Goal: Task Accomplishment & Management: Complete application form

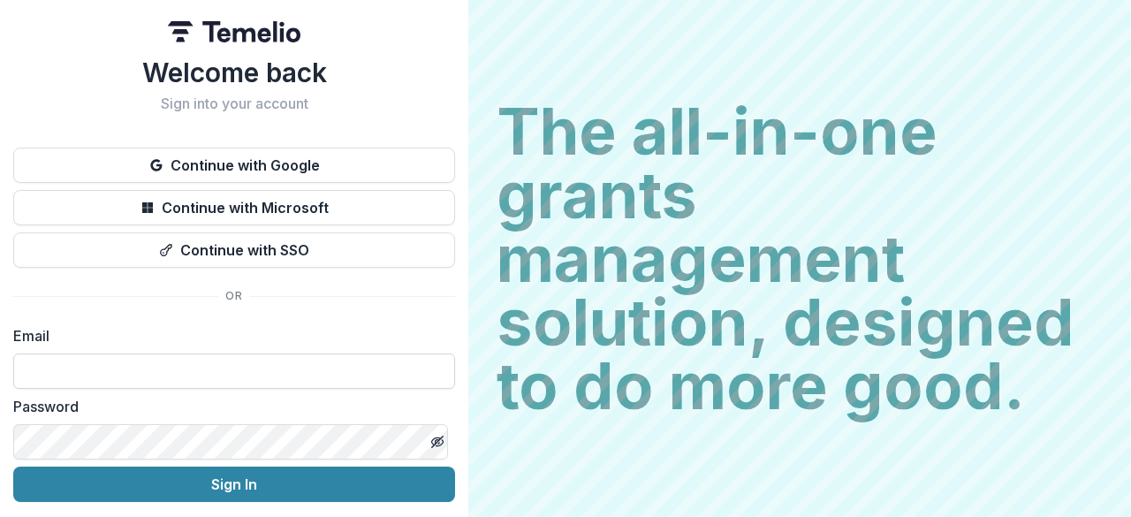
click at [187, 356] on input at bounding box center [234, 370] width 442 height 35
type input "**********"
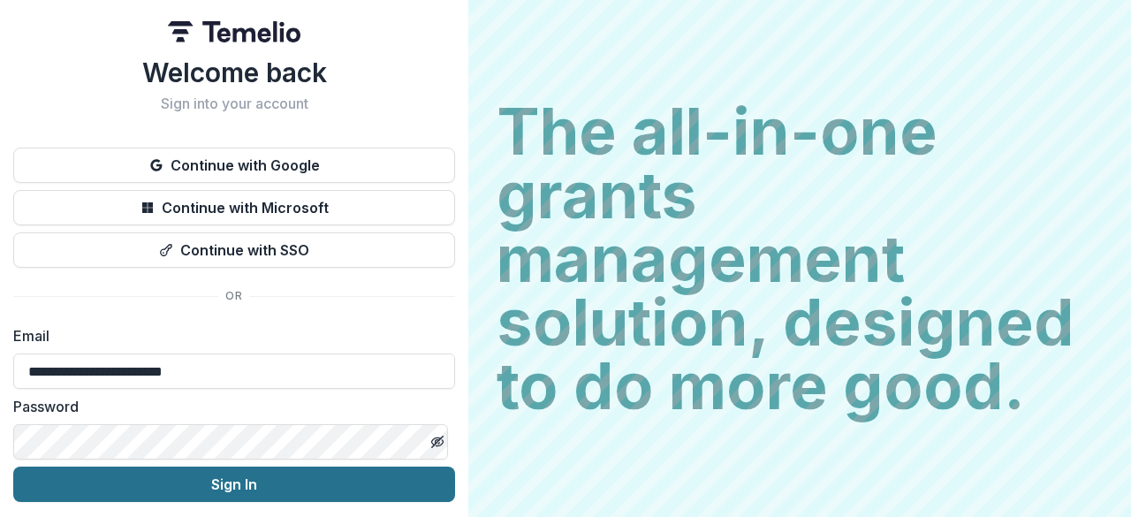
click at [242, 490] on button "Sign In" at bounding box center [234, 484] width 442 height 35
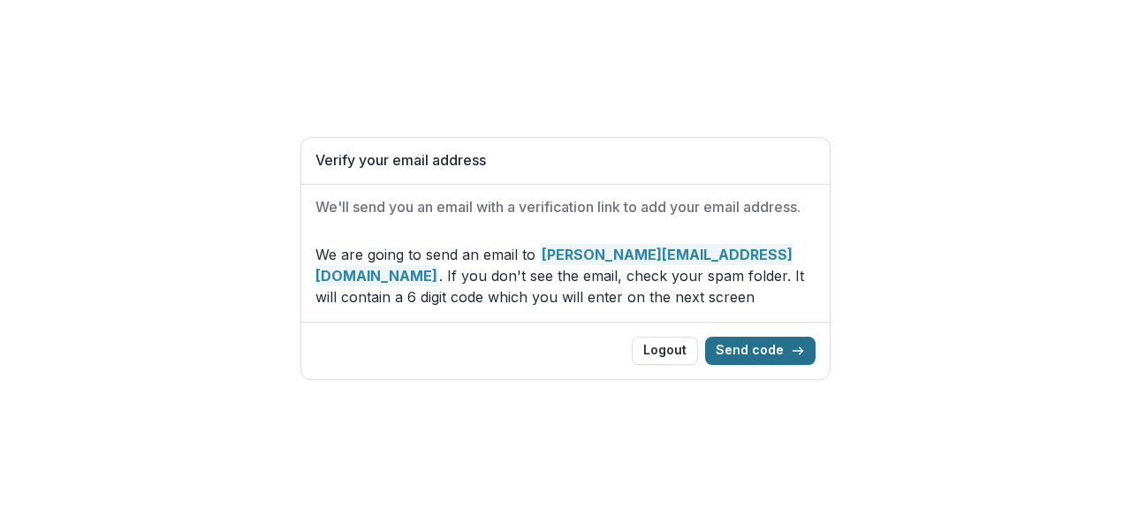
click at [756, 349] on button "Send code" at bounding box center [760, 351] width 110 height 28
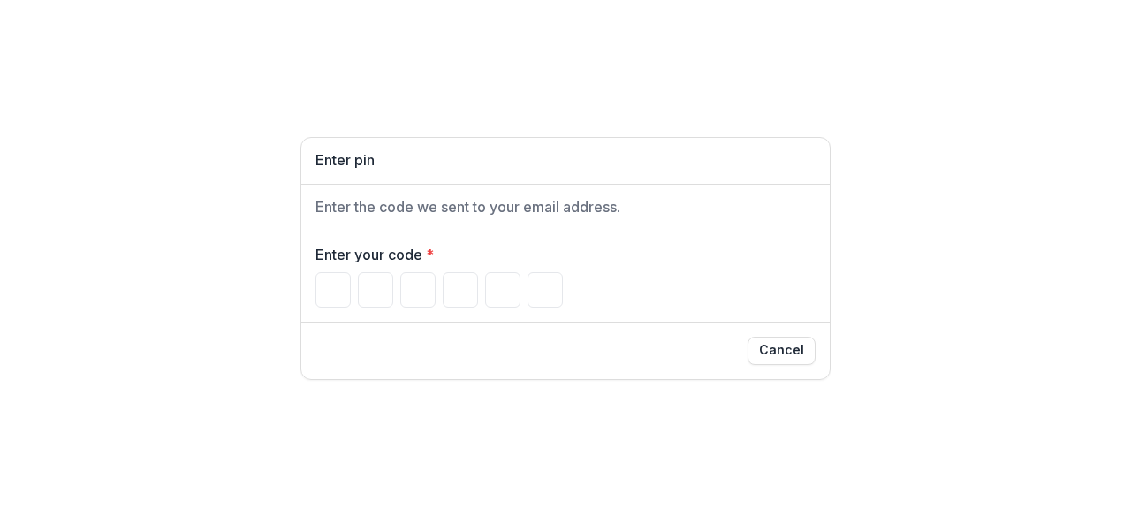
paste input "******"
type input "*"
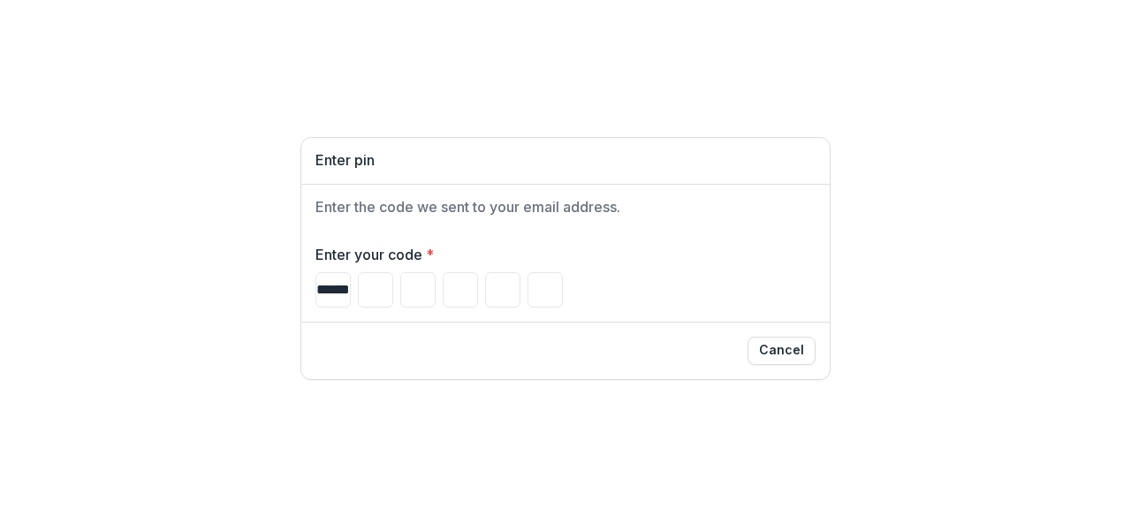
type input "*"
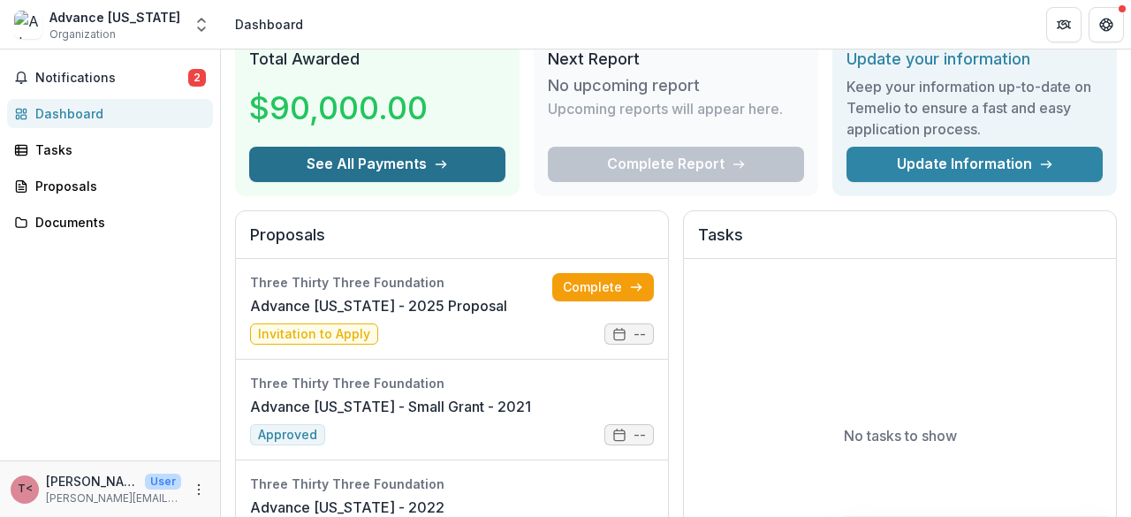
scroll to position [177, 0]
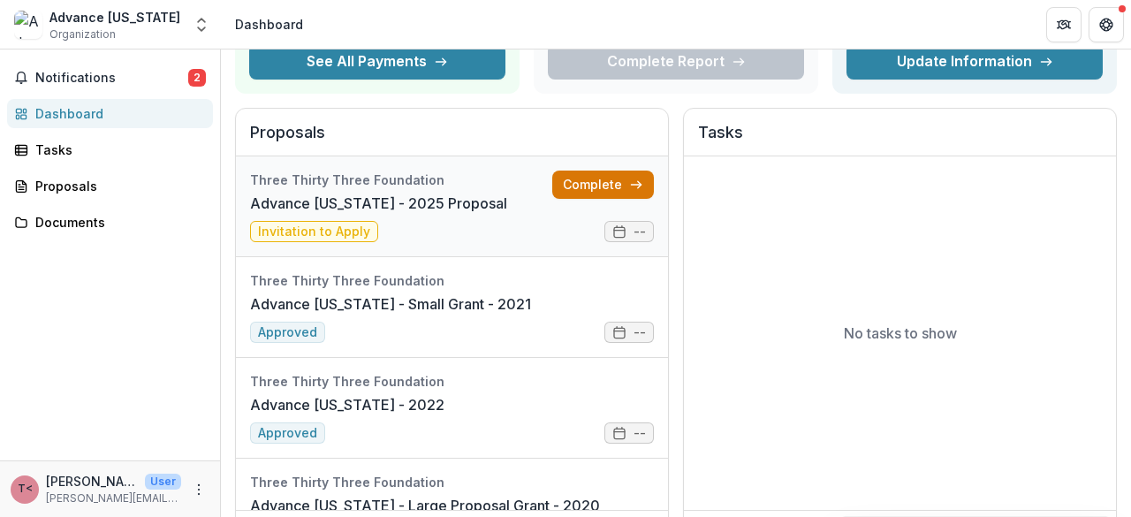
click at [594, 192] on link "Complete" at bounding box center [603, 185] width 102 height 28
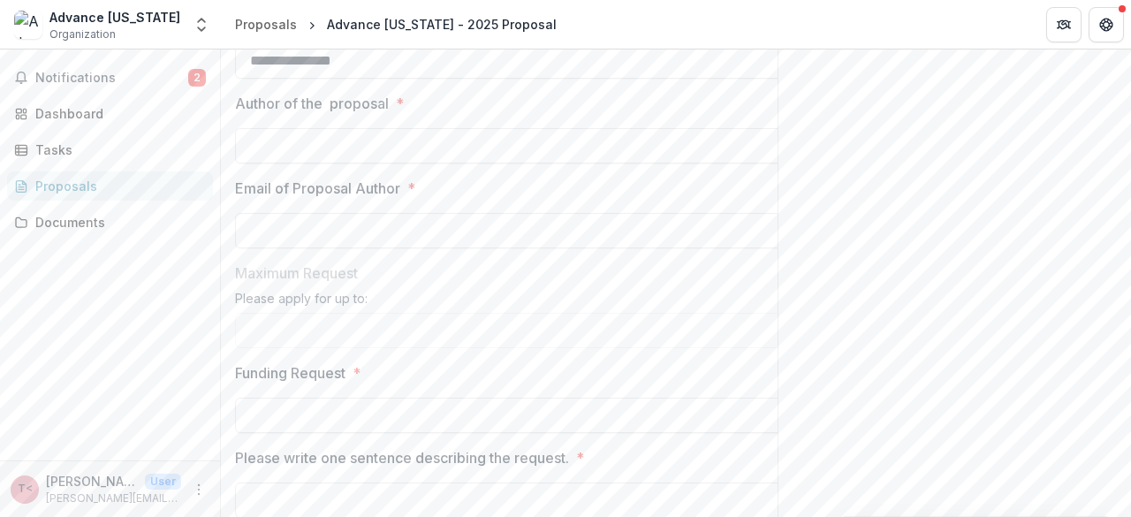
scroll to position [707, 0]
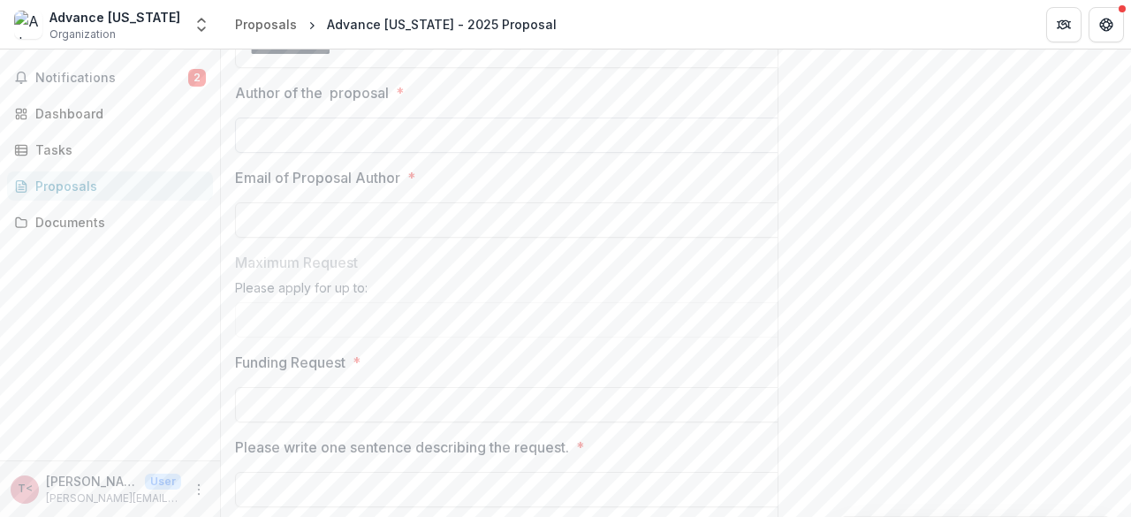
click at [411, 153] on input "Author of the proposal *" at bounding box center [517, 135] width 565 height 35
type input "**********"
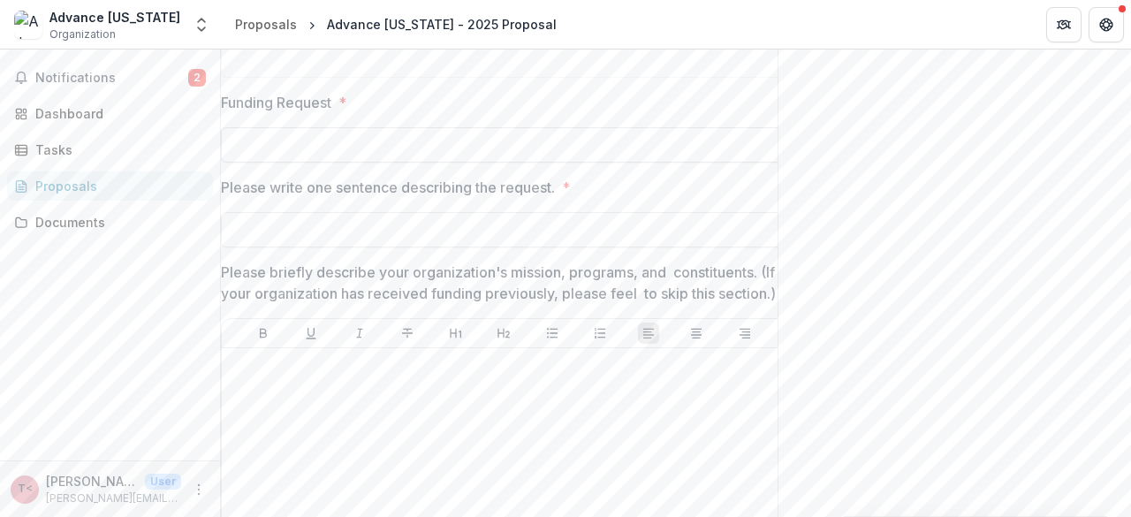
scroll to position [972, 0]
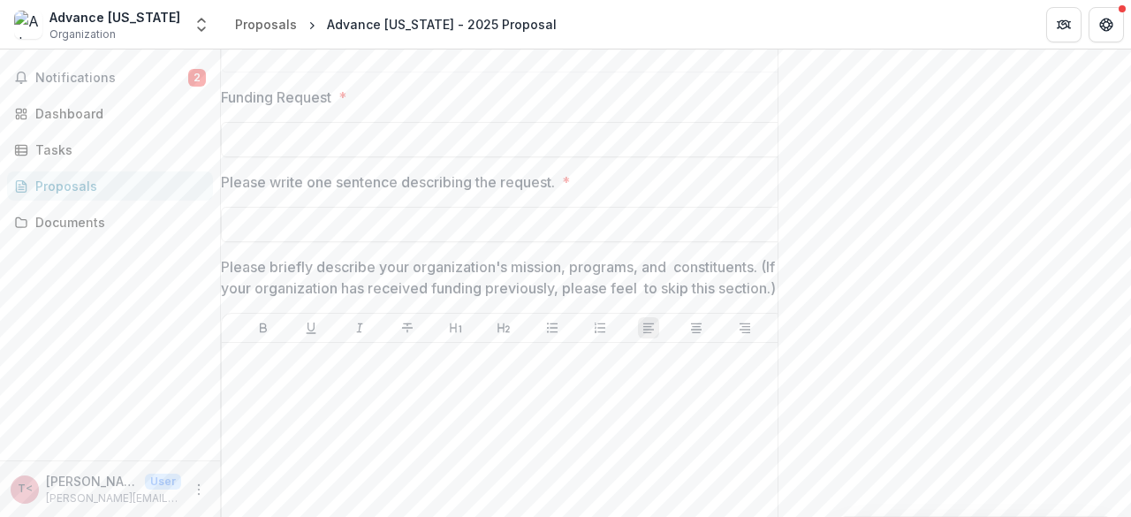
type input "**********"
click at [703, 157] on input "Funding Request *" at bounding box center [517, 139] width 565 height 35
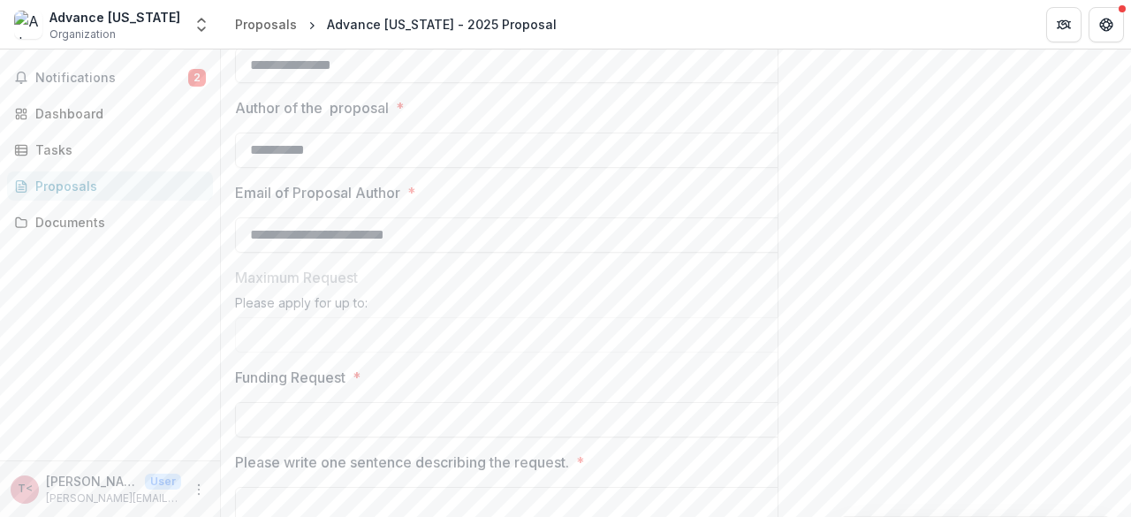
scroll to position [884, 0]
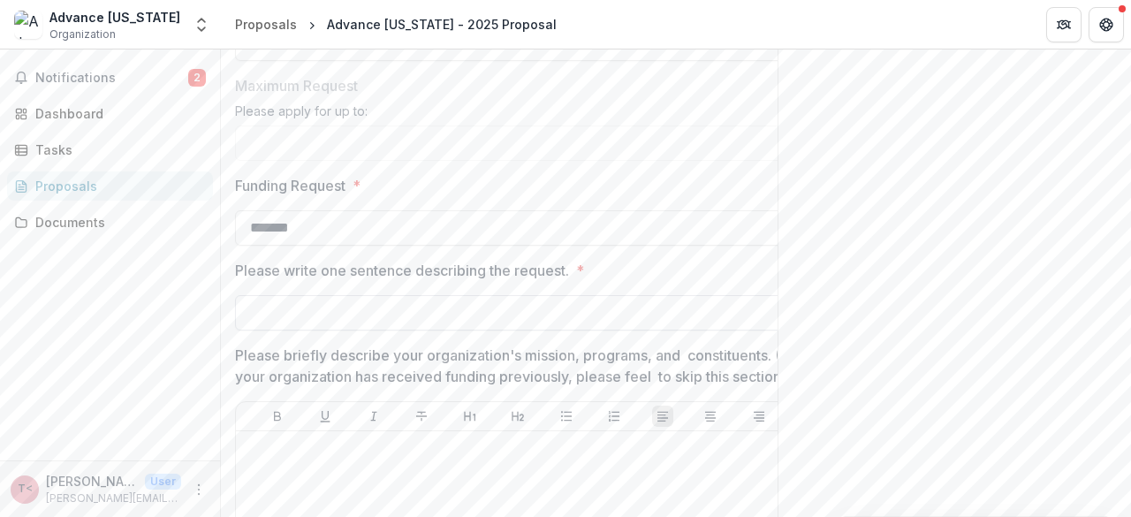
type input "*******"
click at [532, 330] on input "Please write one sentence describing the request. *" at bounding box center [517, 312] width 565 height 35
click at [288, 330] on input "Please write one sentence describing the request. *" at bounding box center [517, 312] width 565 height 35
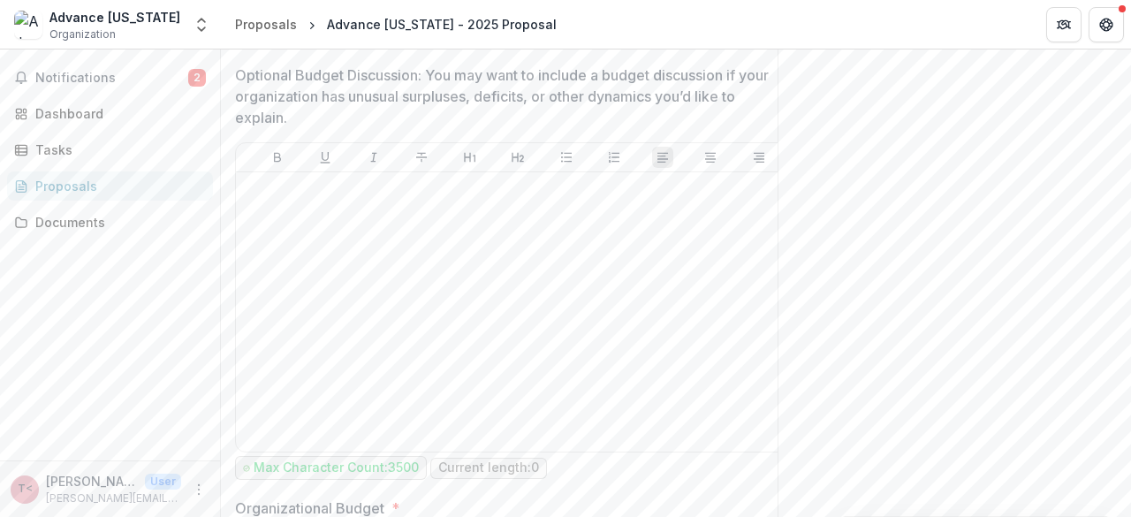
scroll to position [1855, 0]
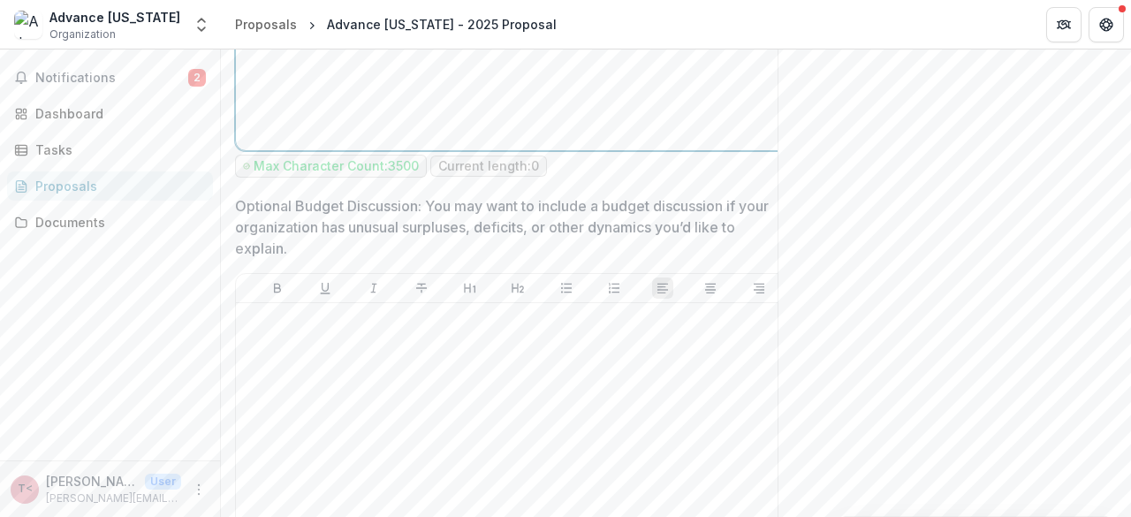
drag, startPoint x: 451, startPoint y: 165, endPoint x: 444, endPoint y: 204, distance: 39.5
click at [450, 143] on div at bounding box center [518, 10] width 550 height 265
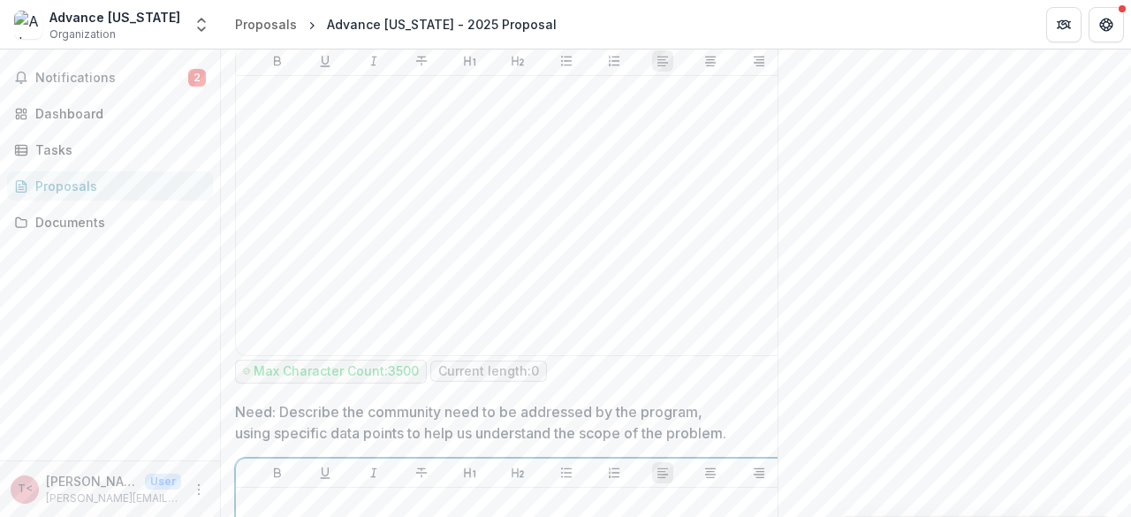
scroll to position [1435, 0]
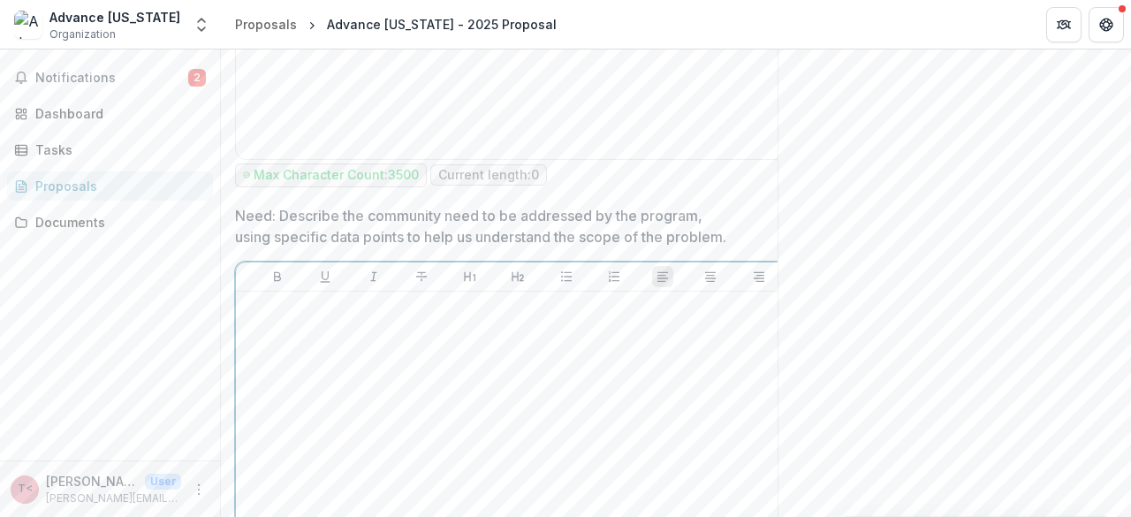
click at [377, 439] on div at bounding box center [518, 431] width 550 height 265
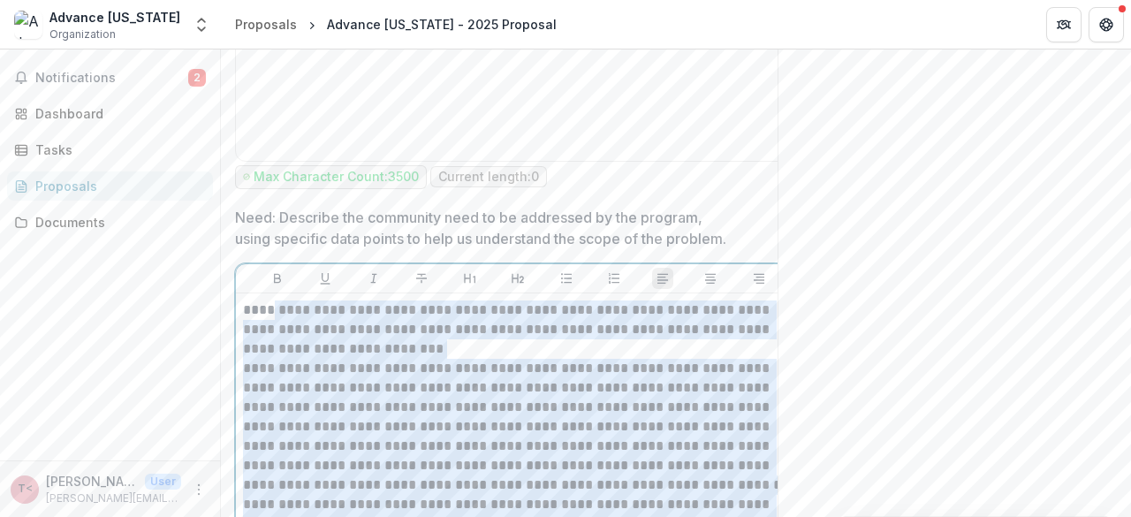
scroll to position [1347, 0]
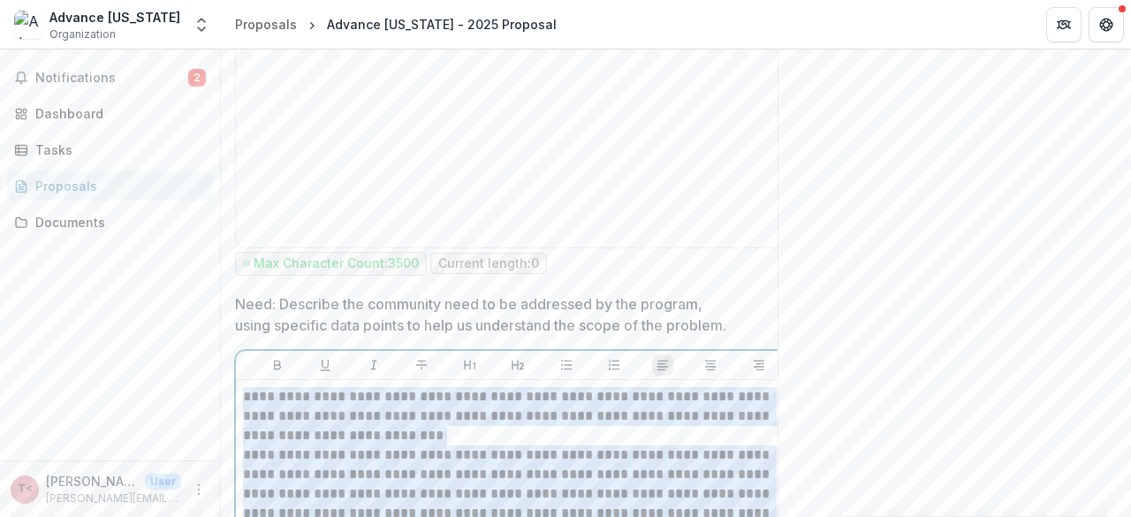
drag, startPoint x: 701, startPoint y: 142, endPoint x: 230, endPoint y: 499, distance: 590.9
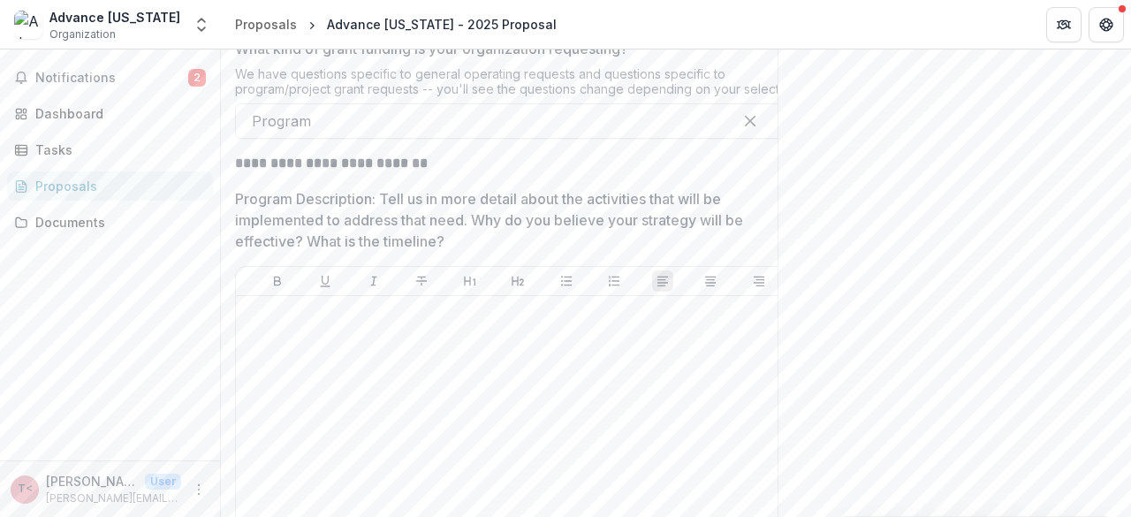
scroll to position [3435, 0]
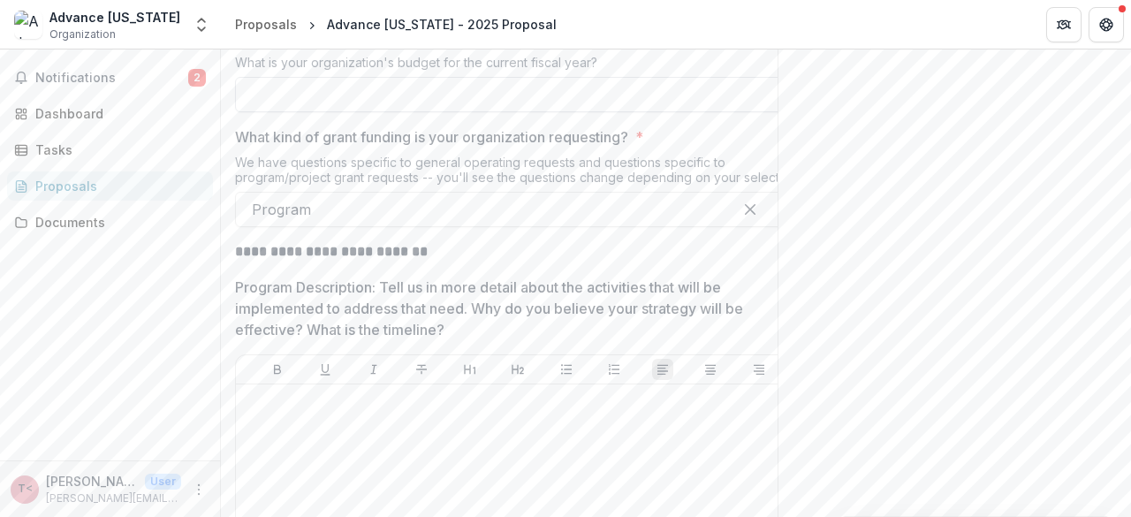
click at [336, 112] on input "Organizational Budget *" at bounding box center [517, 94] width 565 height 35
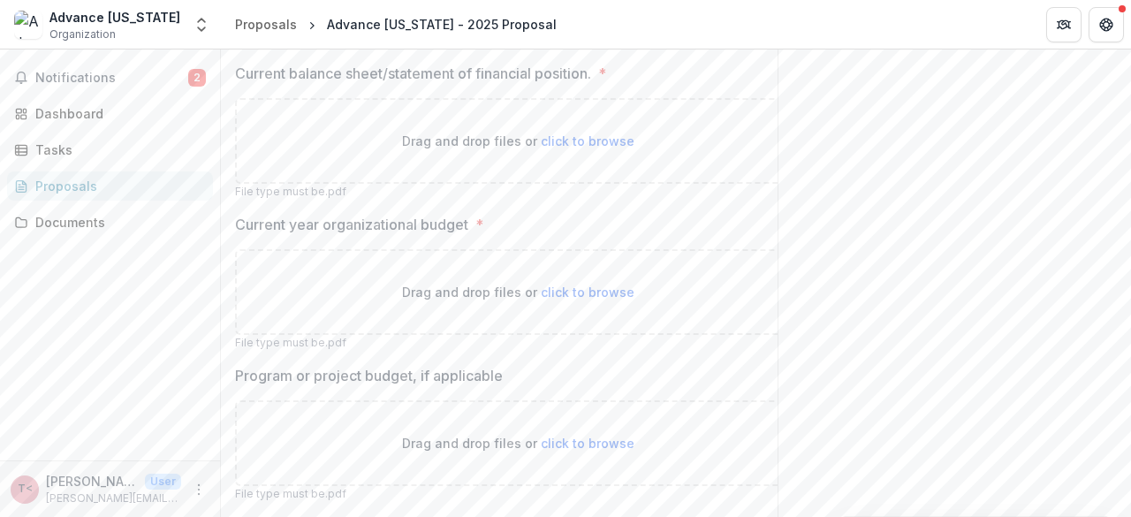
scroll to position [5026, 0]
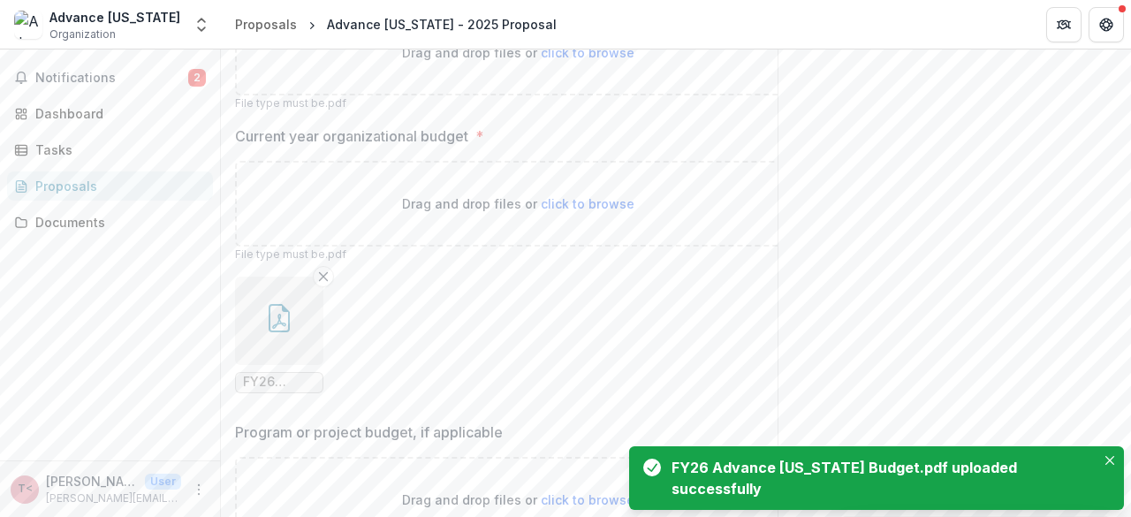
click at [270, 332] on icon "button" at bounding box center [279, 318] width 21 height 28
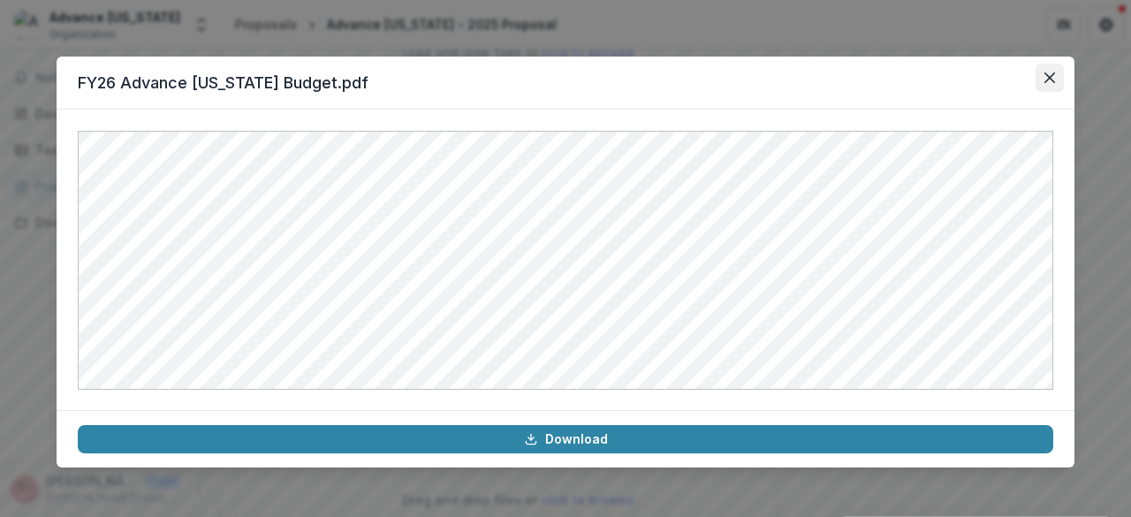
click at [1052, 82] on icon "Close" at bounding box center [1049, 77] width 11 height 11
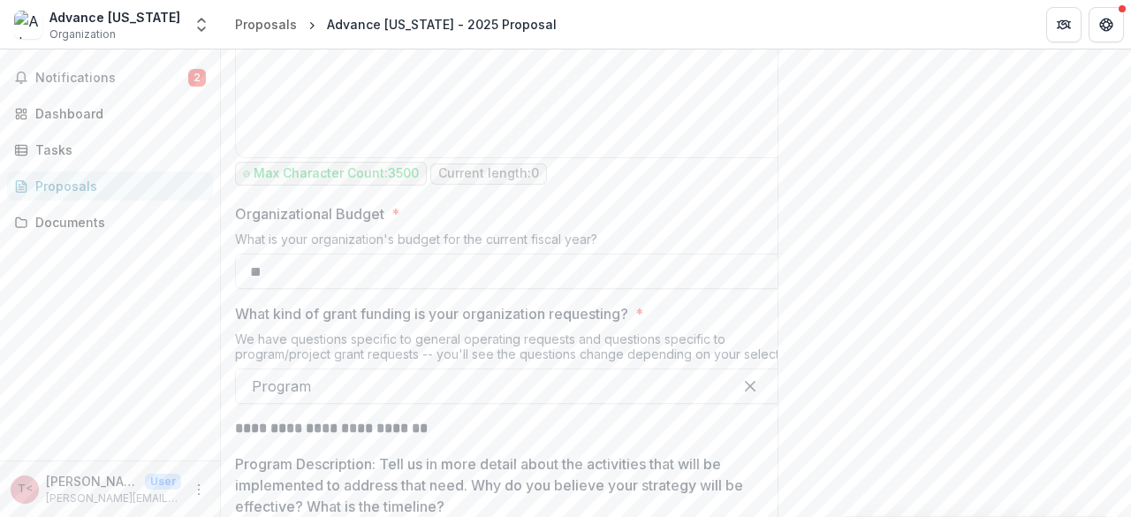
scroll to position [3347, 0]
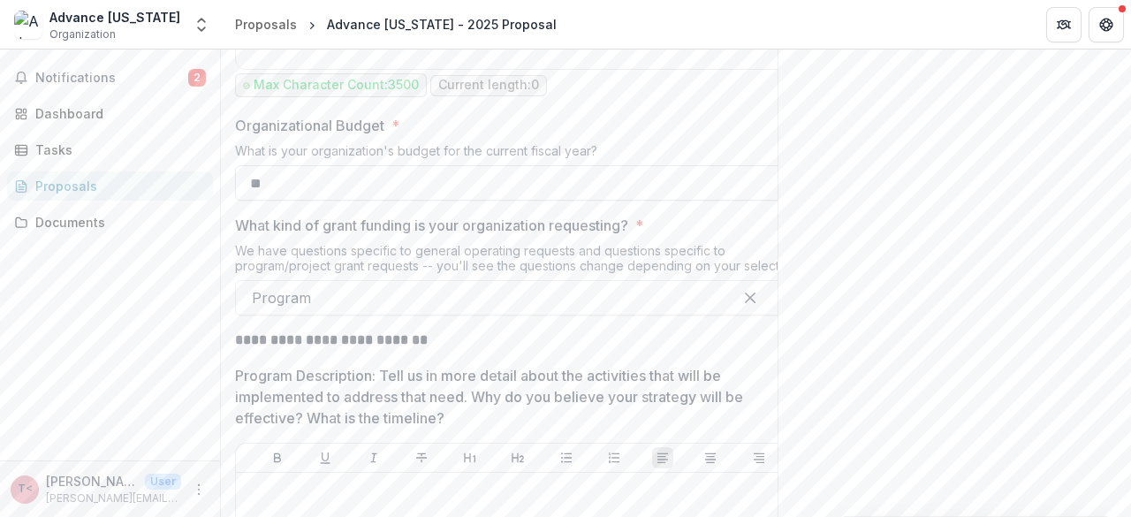
click at [315, 201] on input "**" at bounding box center [517, 182] width 565 height 35
type input "********"
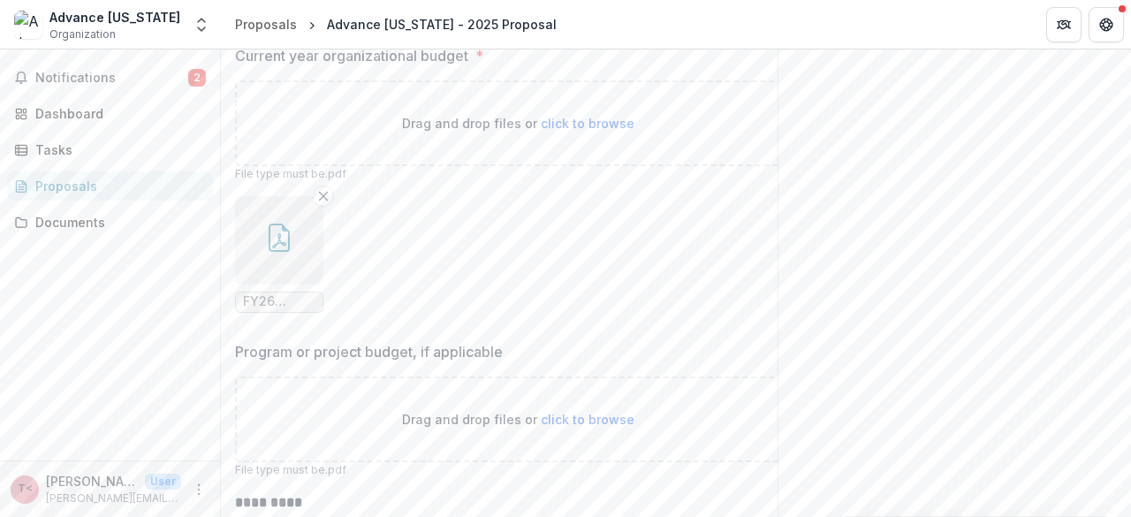
scroll to position [5114, 0]
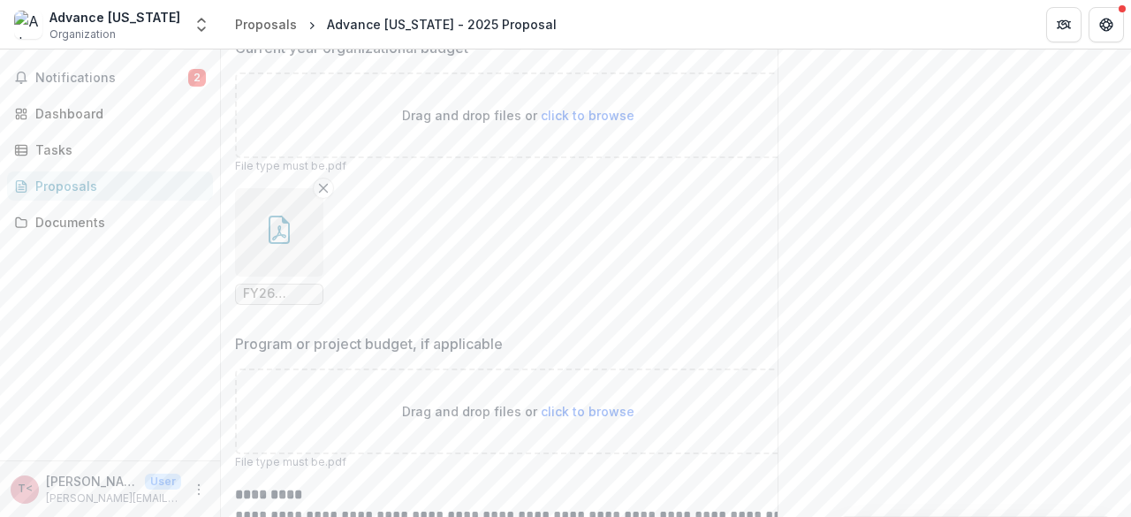
click at [278, 240] on icon "button" at bounding box center [279, 232] width 14 height 15
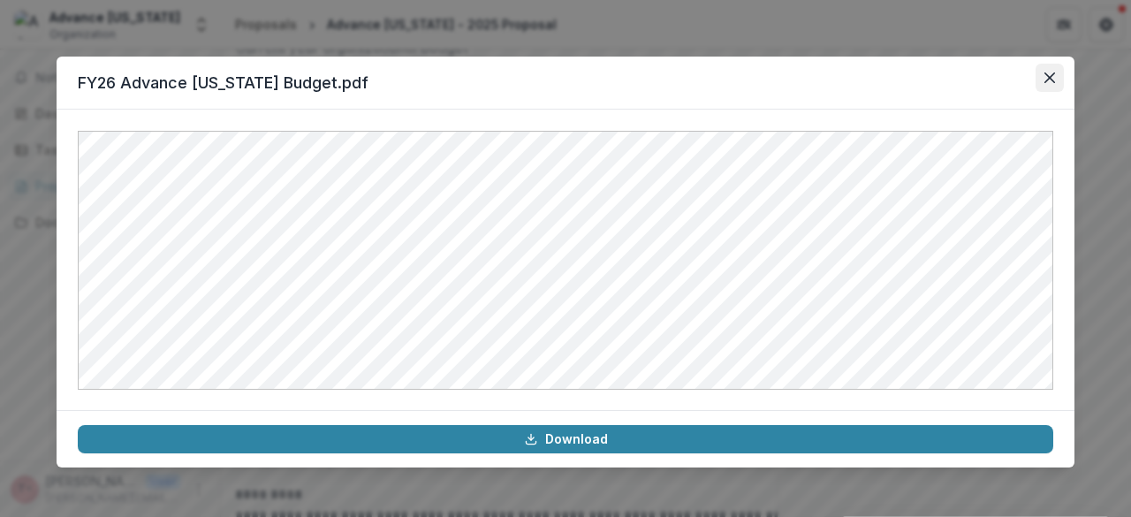
click at [1046, 75] on icon "Close" at bounding box center [1049, 77] width 11 height 11
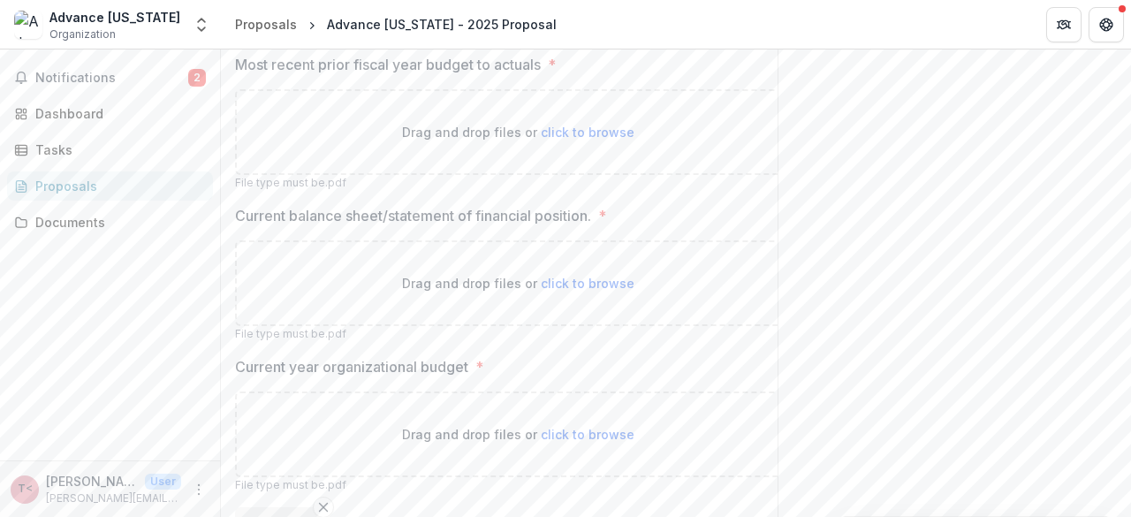
scroll to position [4758, 0]
